Goal: Information Seeking & Learning: Learn about a topic

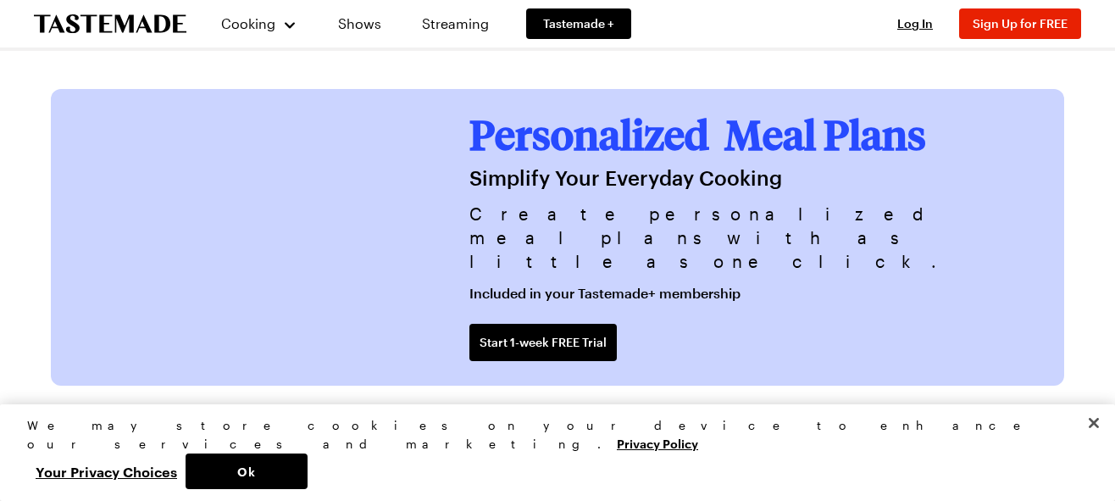
scroll to position [3813, 0]
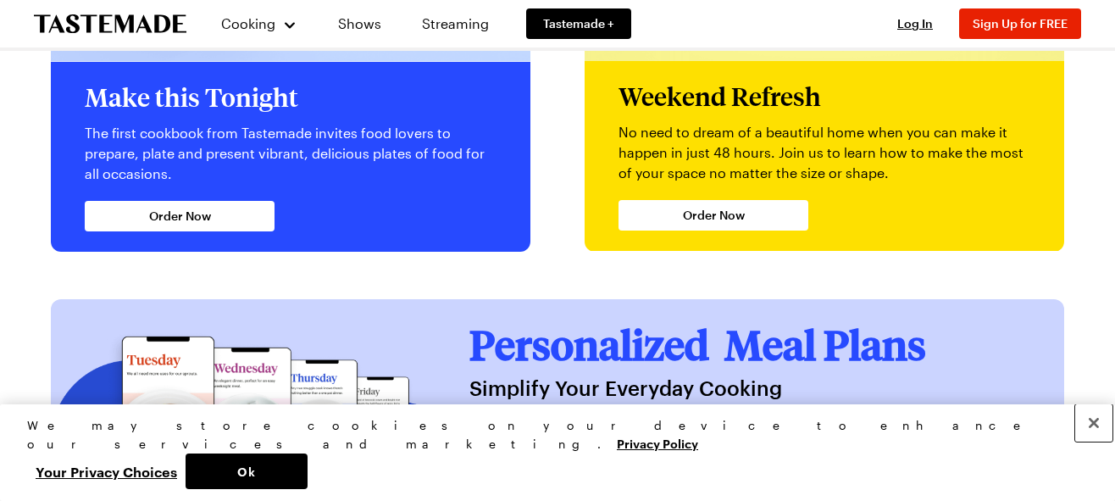
click at [1094, 441] on button "Close" at bounding box center [1093, 422] width 37 height 37
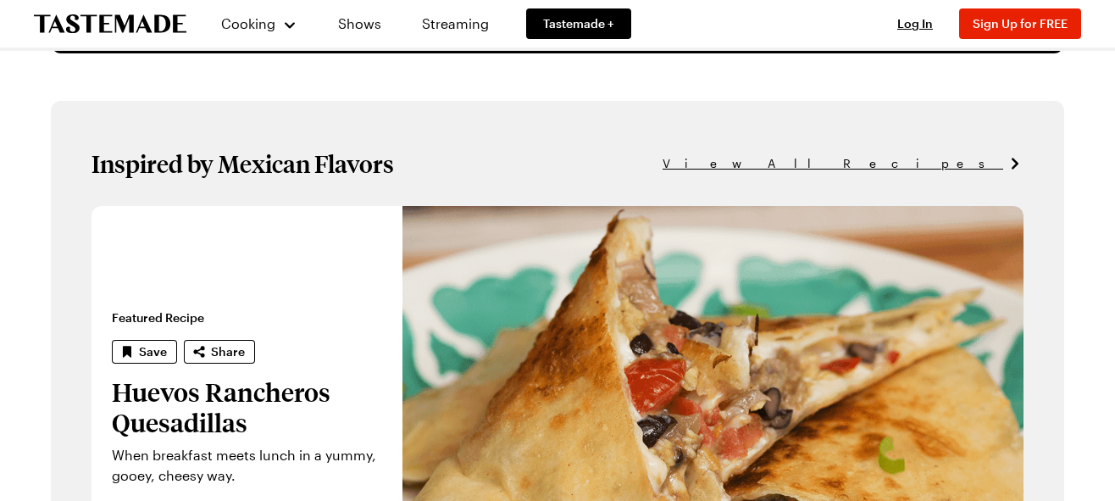
scroll to position [1016, 0]
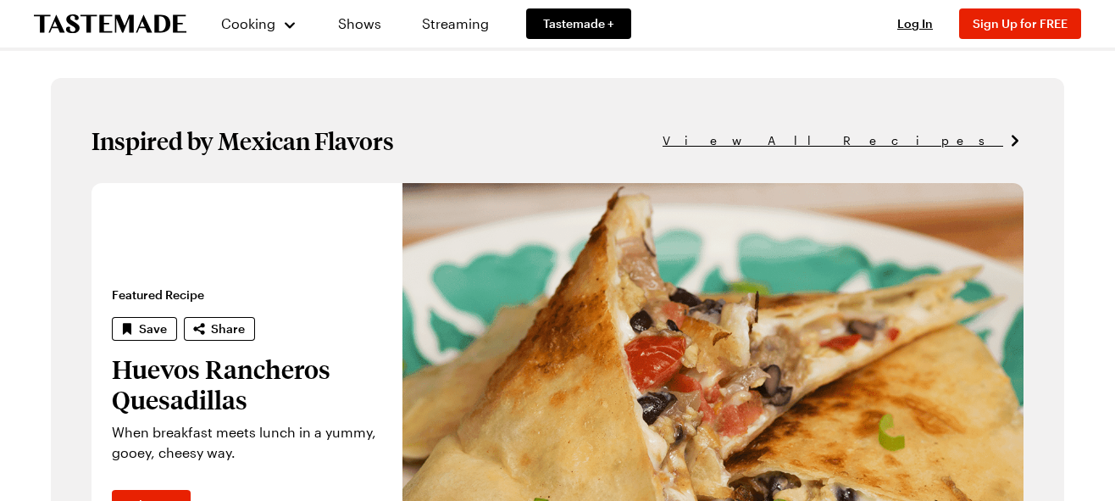
click at [962, 144] on span "View All Recipes" at bounding box center [832, 140] width 340 height 19
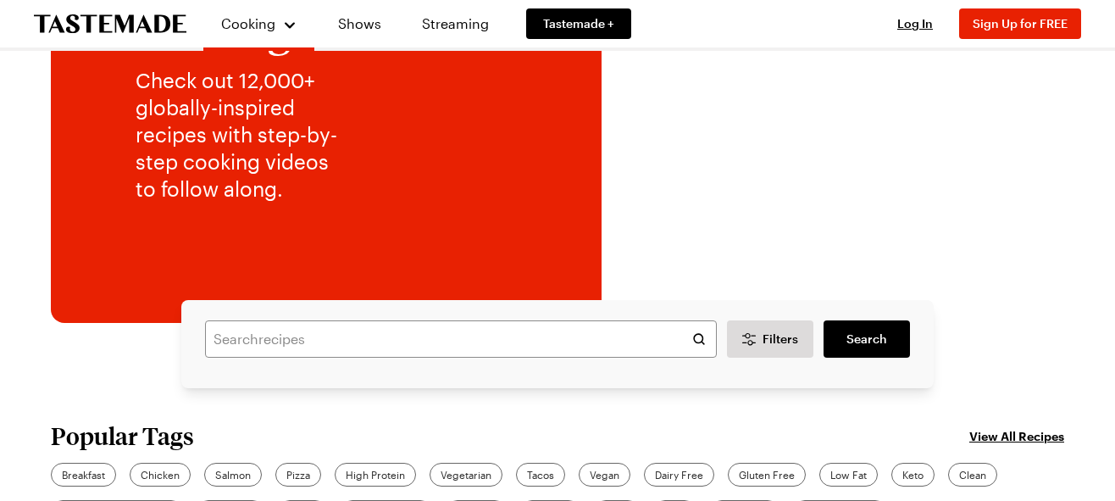
scroll to position [254, 0]
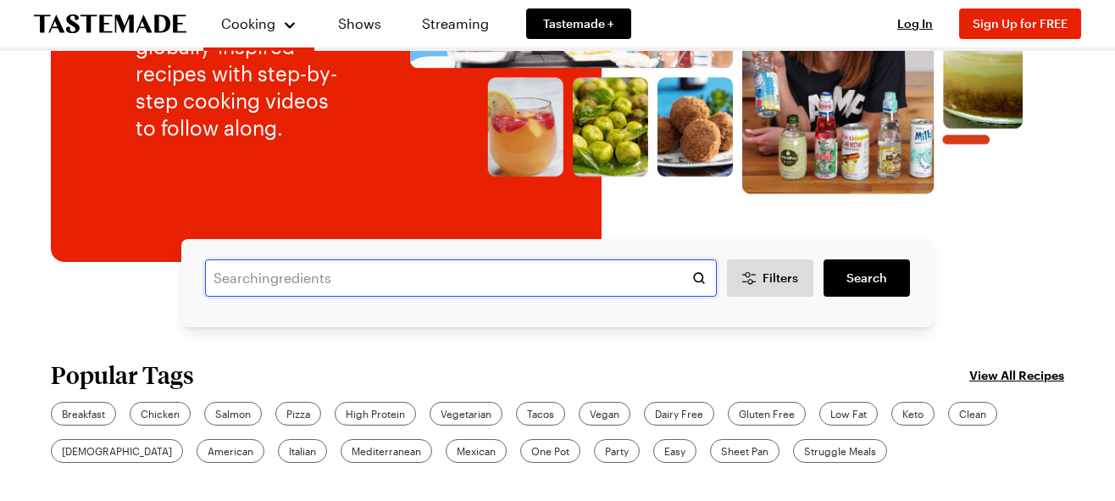
click at [393, 288] on input "text" at bounding box center [461, 277] width 512 height 37
type input "cheese and bacon swirls"
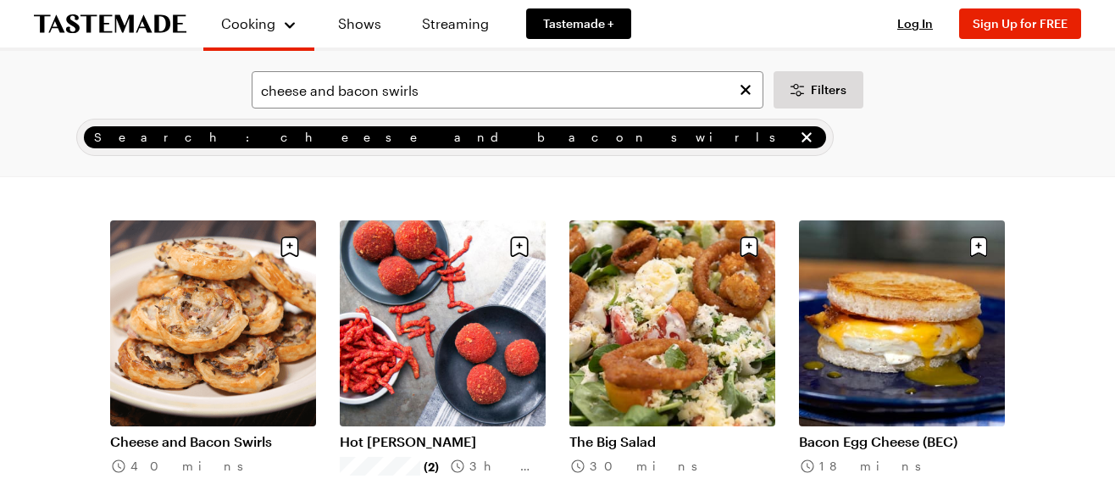
scroll to position [423, 0]
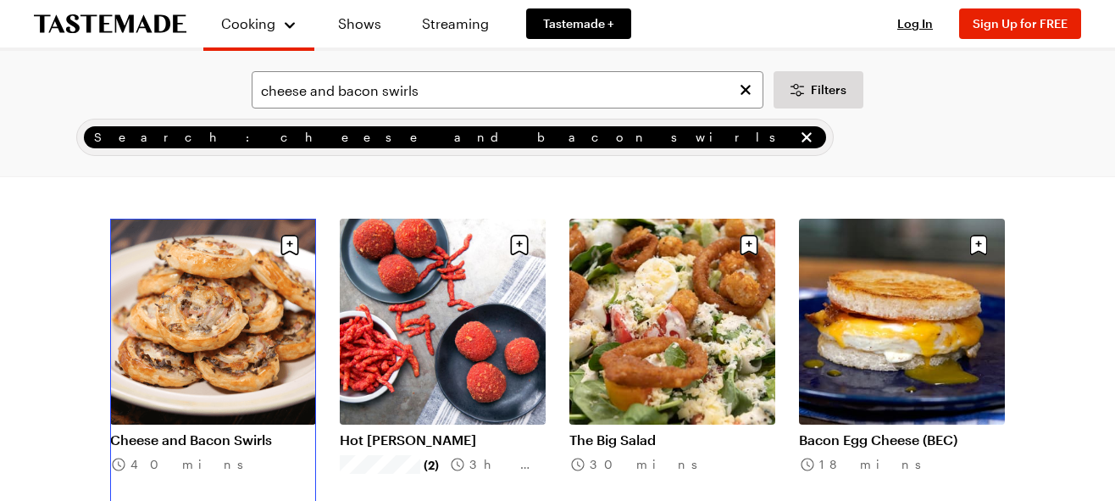
click at [181, 431] on link "Cheese and Bacon Swirls" at bounding box center [213, 439] width 206 height 17
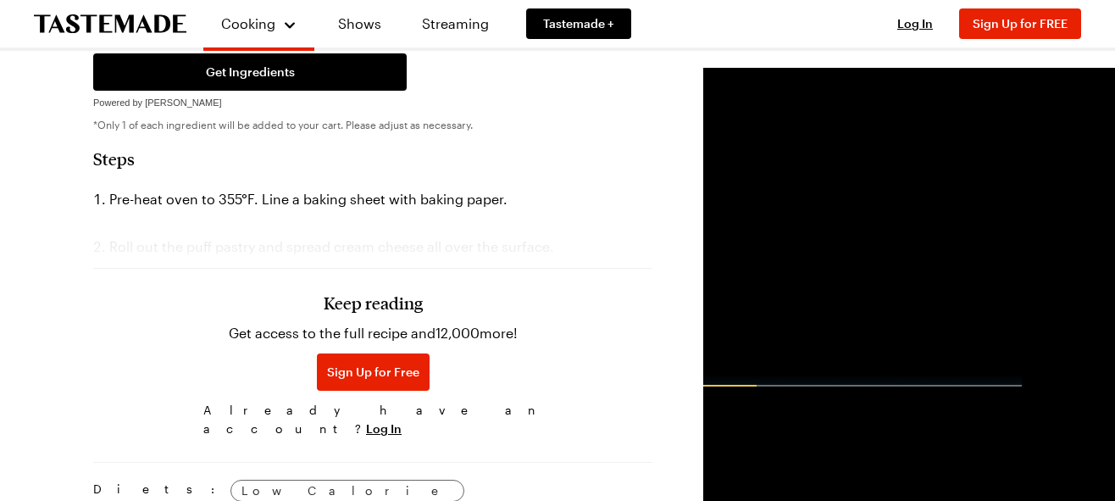
scroll to position [762, 0]
